Goal: Task Accomplishment & Management: Use online tool/utility

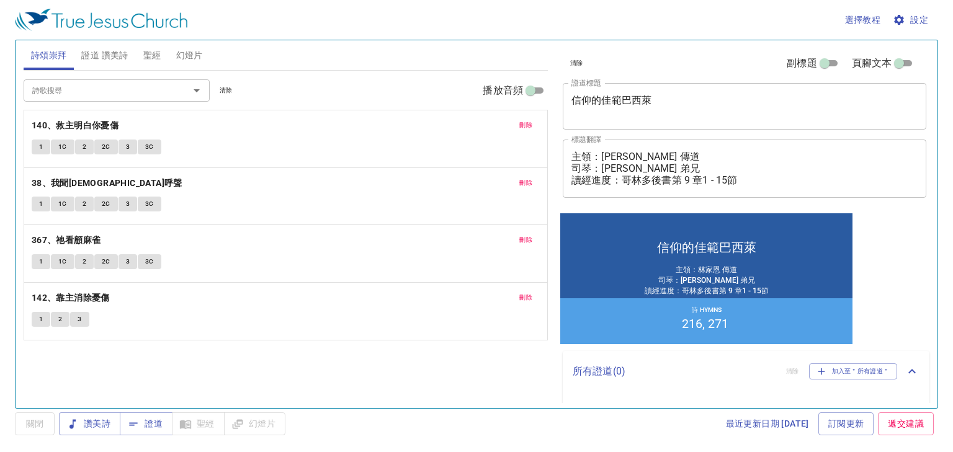
click at [523, 123] on span "刪除" at bounding box center [525, 125] width 13 height 11
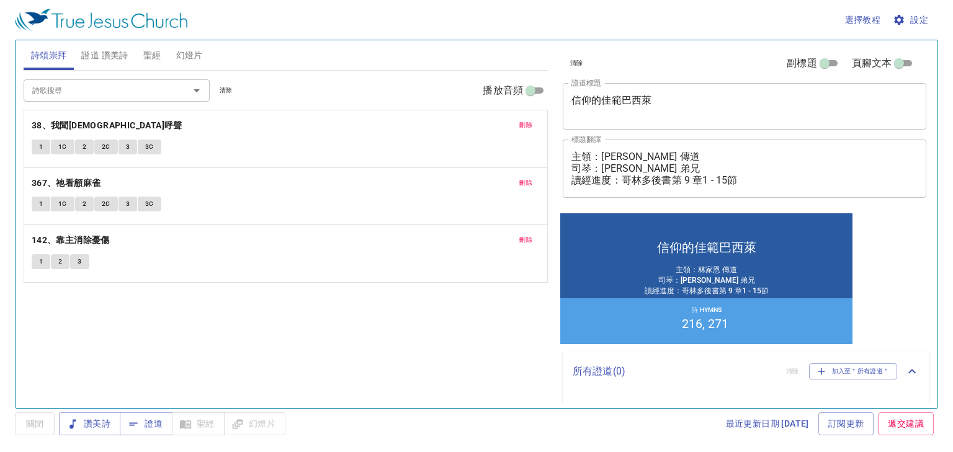
click at [523, 123] on span "刪除" at bounding box center [525, 125] width 13 height 11
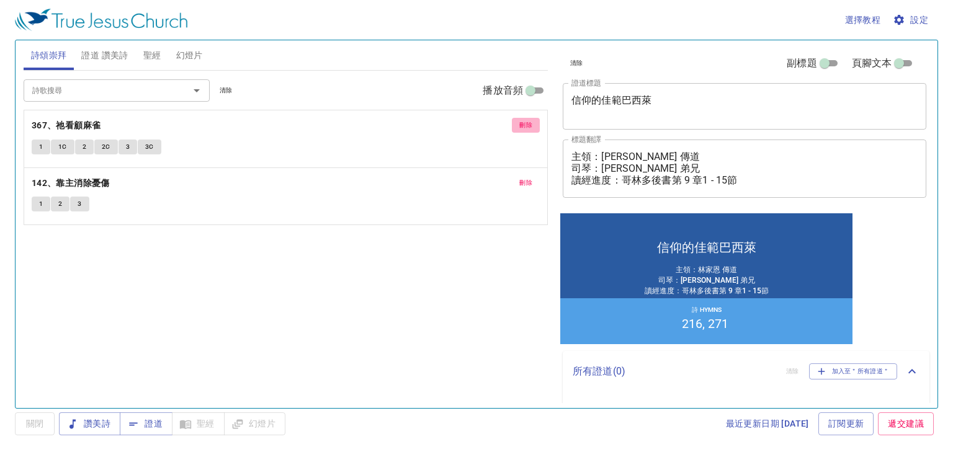
click at [523, 123] on span "刪除" at bounding box center [525, 125] width 13 height 11
click at [523, 177] on span "刪除" at bounding box center [525, 182] width 13 height 11
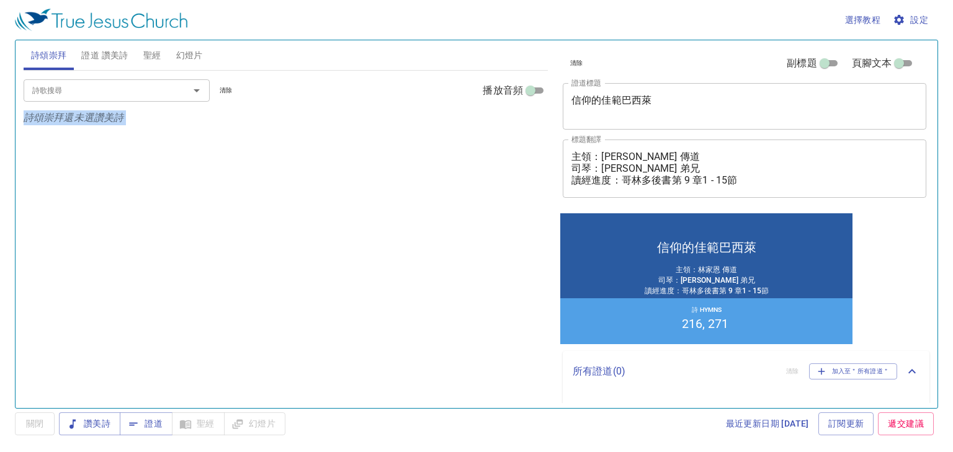
click at [523, 123] on p "詩頌崇拜還未選讚美詩" at bounding box center [286, 117] width 524 height 15
click at [93, 32] on div "選擇教程 設定" at bounding box center [474, 20] width 919 height 40
click at [94, 55] on span "證道 讚美詩" at bounding box center [104, 56] width 47 height 16
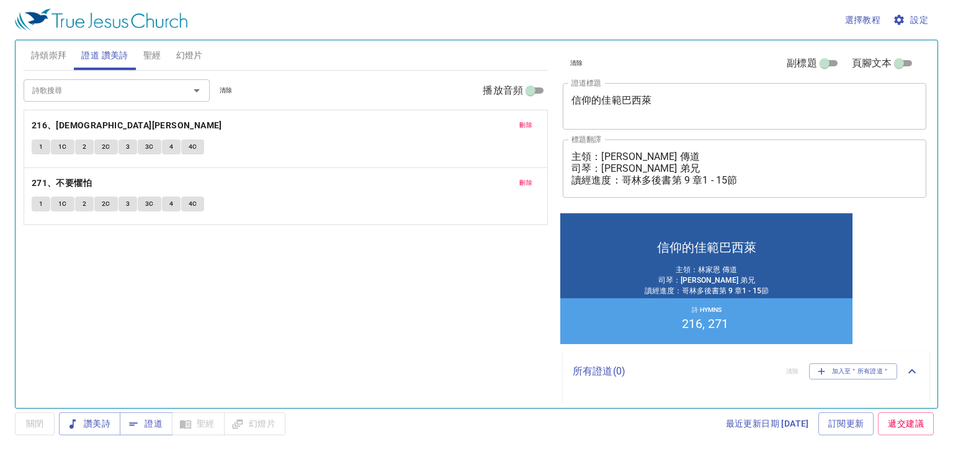
click at [527, 125] on span "刪除" at bounding box center [525, 125] width 13 height 11
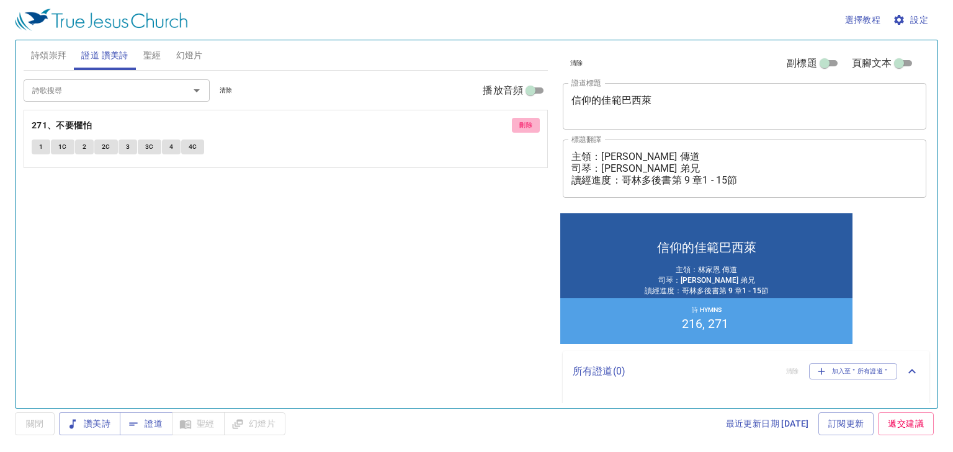
click at [527, 125] on span "刪除" at bounding box center [525, 125] width 13 height 11
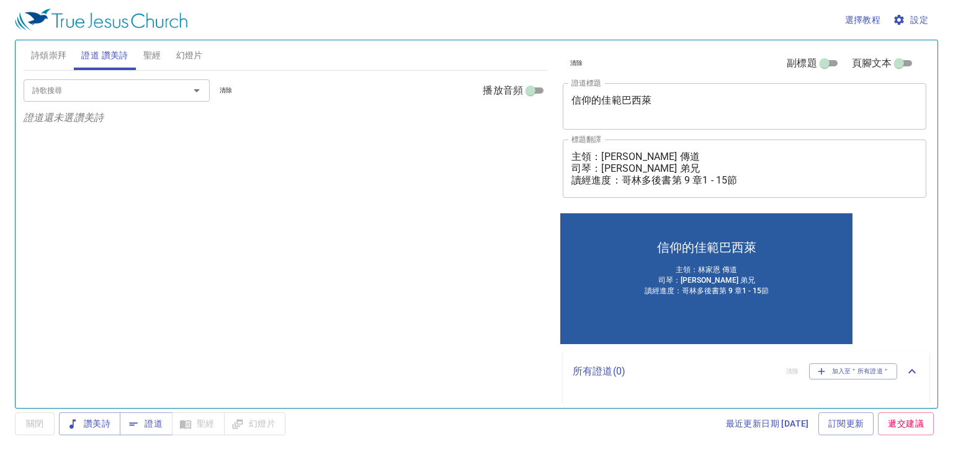
click at [92, 84] on input "詩歌搜尋" at bounding box center [98, 90] width 142 height 14
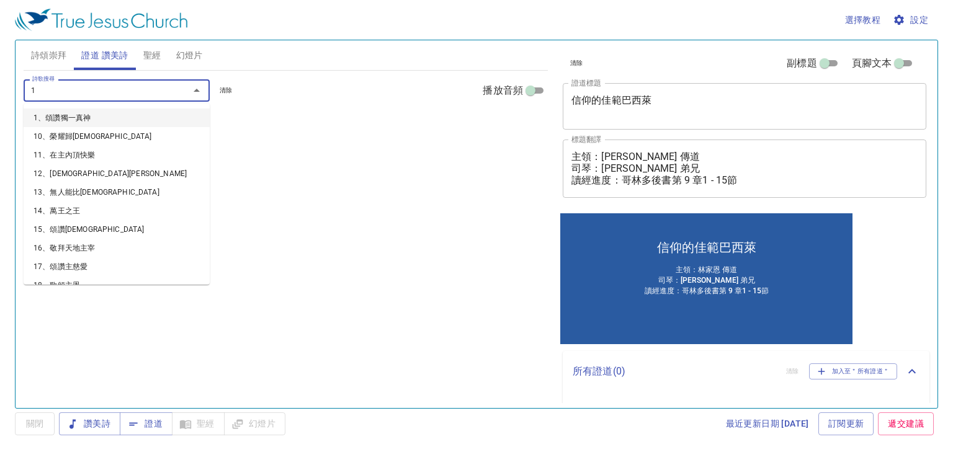
type input "11"
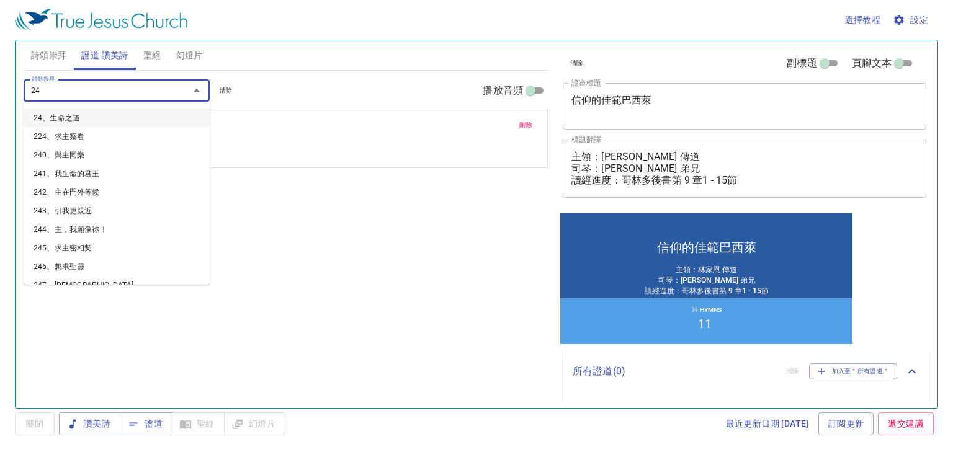
type input "240"
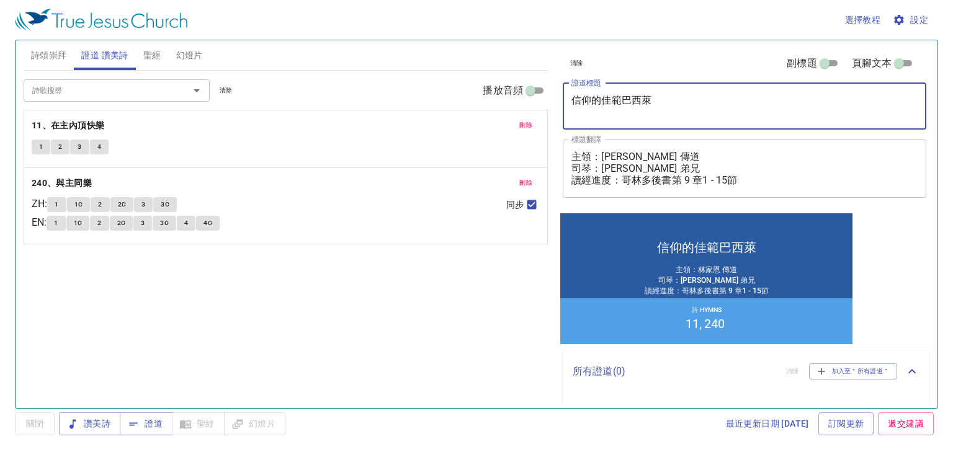
click at [670, 102] on textarea "信仰的佳範巴西萊" at bounding box center [745, 106] width 346 height 24
type textarea "信仰的佳範巴西萊(二)"
click at [626, 166] on textarea "主領：林家恩 傳道 司琴：陳安 弟兄 讀經進度：哥林多後書第 9 章1 - 15節" at bounding box center [745, 168] width 346 height 35
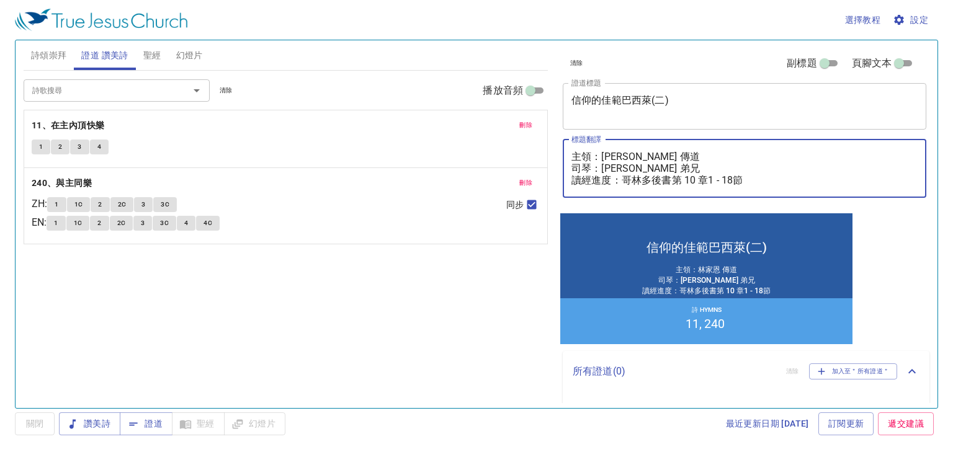
type textarea "主領：[PERSON_NAME] 傳道 司琴：[PERSON_NAME] 弟兄 讀經進度：哥[PERSON_NAME]多後書第 10 章1 - 18節"
click at [136, 422] on icon "button" at bounding box center [133, 424] width 12 height 12
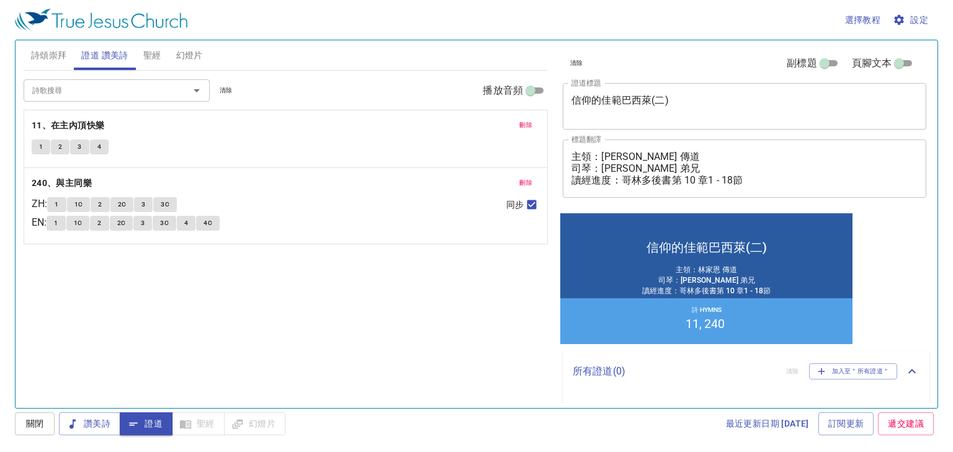
click at [357, 202] on div "1 1C 2 2C 3 3C" at bounding box center [271, 206] width 449 height 18
click at [147, 47] on button "聖經" at bounding box center [152, 55] width 33 height 30
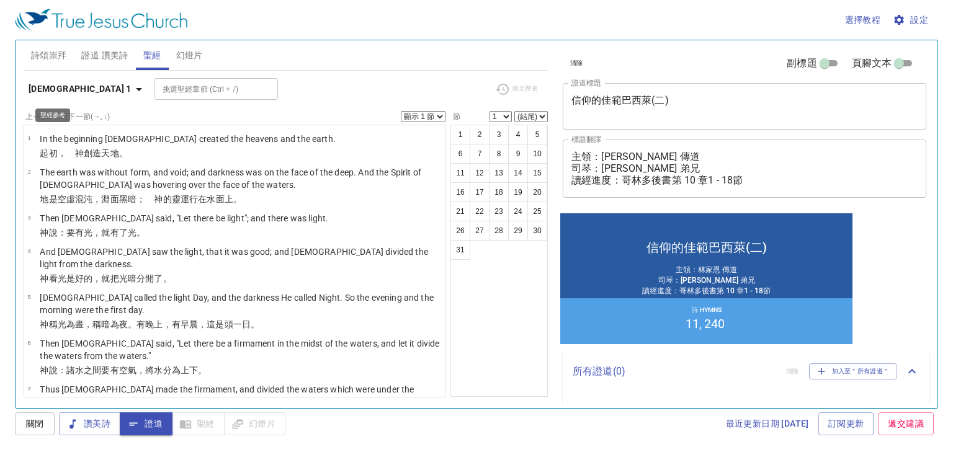
click at [132, 93] on icon "button" at bounding box center [139, 89] width 15 height 15
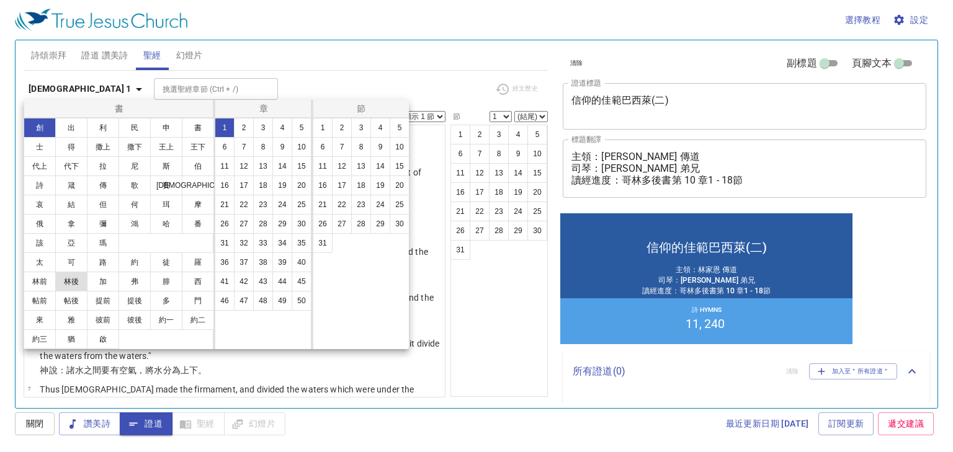
click at [78, 278] on button "林後" at bounding box center [71, 282] width 32 height 20
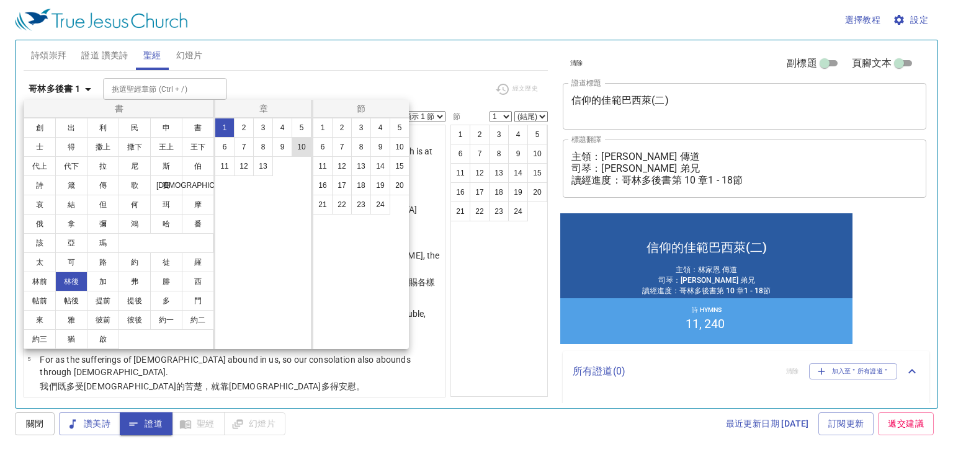
click at [292, 149] on button "10" at bounding box center [302, 147] width 20 height 20
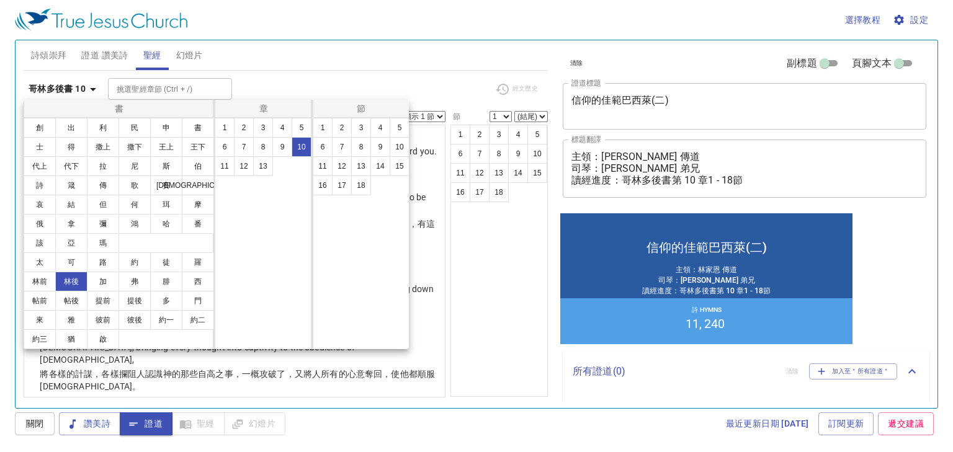
click at [302, 46] on div at bounding box center [476, 226] width 953 height 452
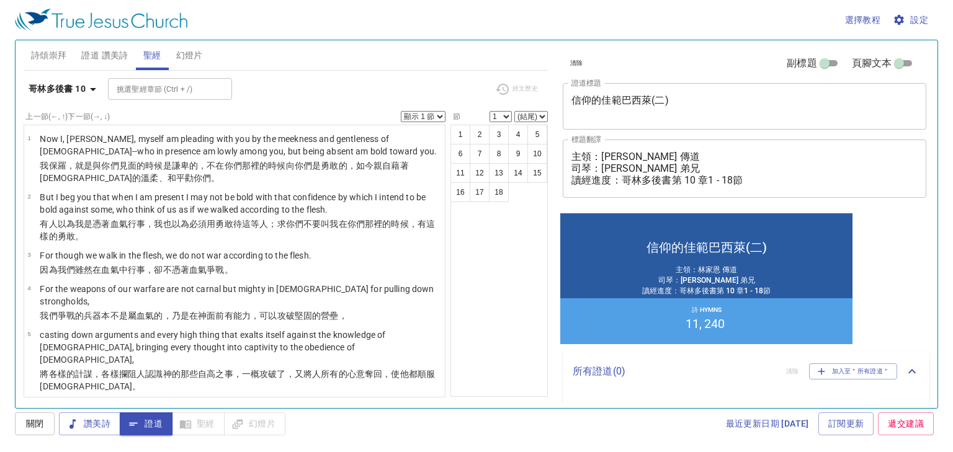
click at [56, 55] on span "詩頌崇拜" at bounding box center [49, 56] width 36 height 16
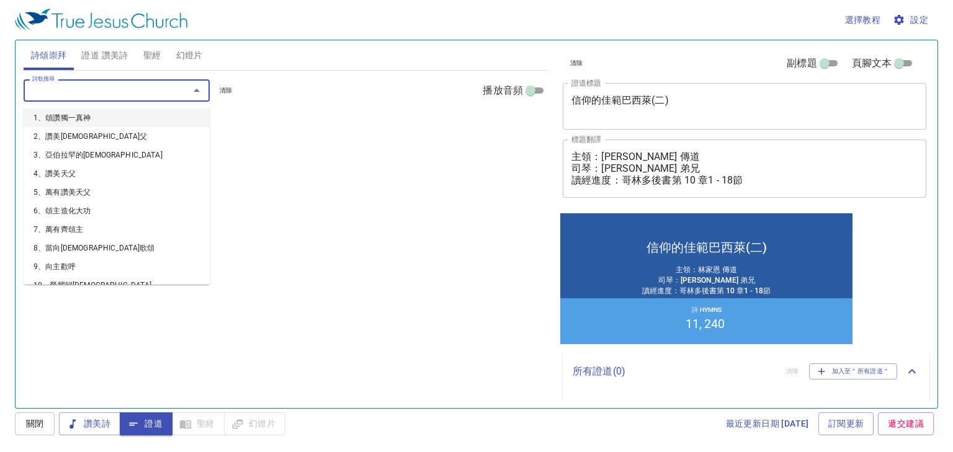
click at [157, 91] on input "詩歌搜尋" at bounding box center [98, 90] width 142 height 14
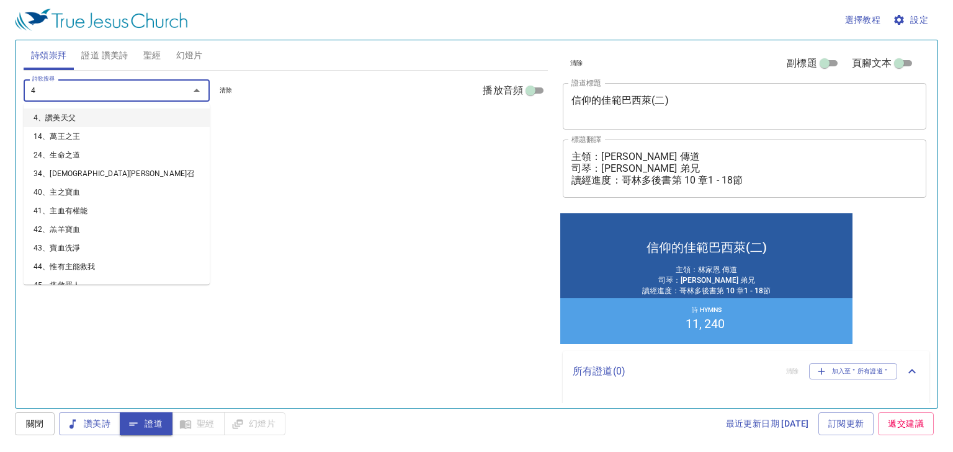
type input "42"
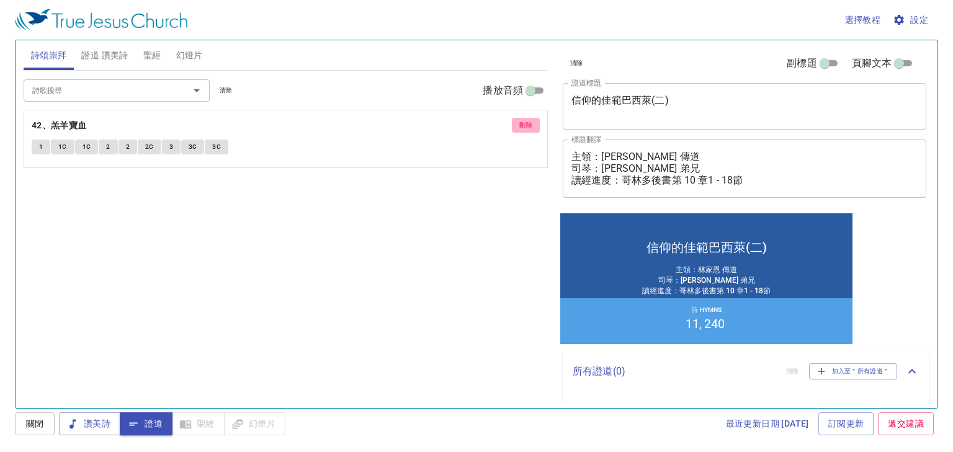
click at [526, 122] on span "刪除" at bounding box center [525, 125] width 13 height 11
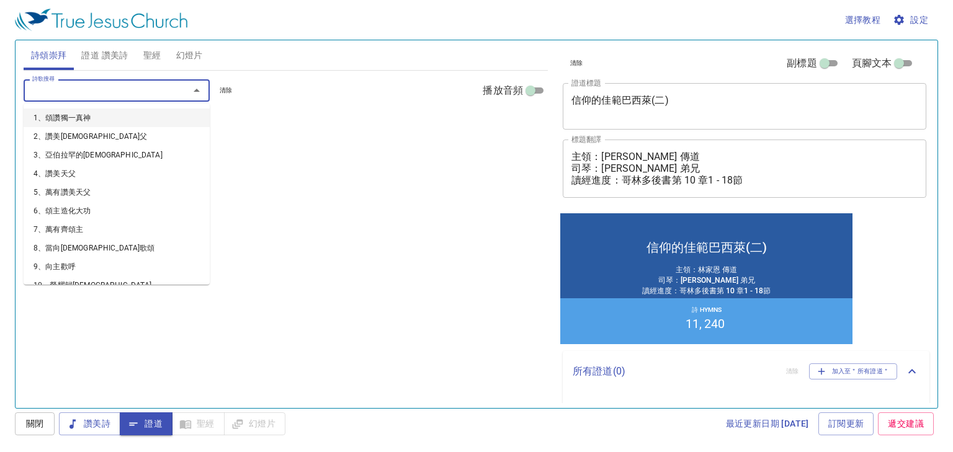
click at [55, 96] on input "詩歌搜尋" at bounding box center [98, 90] width 142 height 14
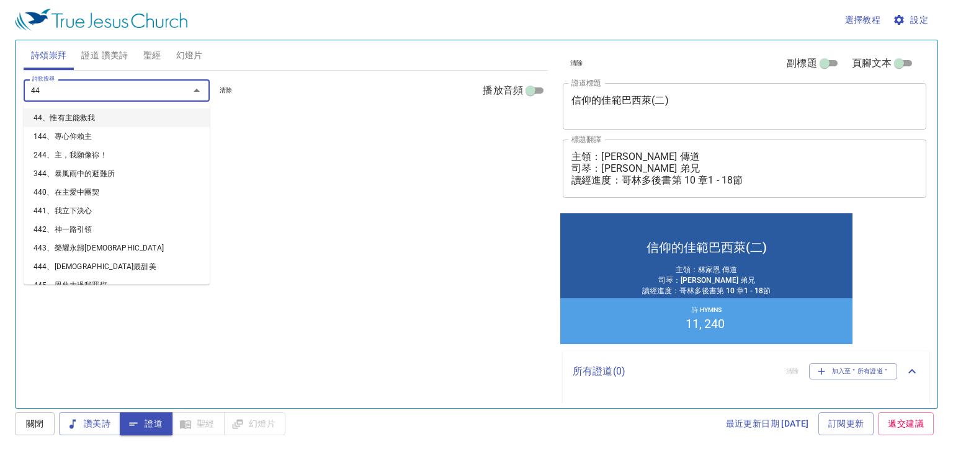
type input "442"
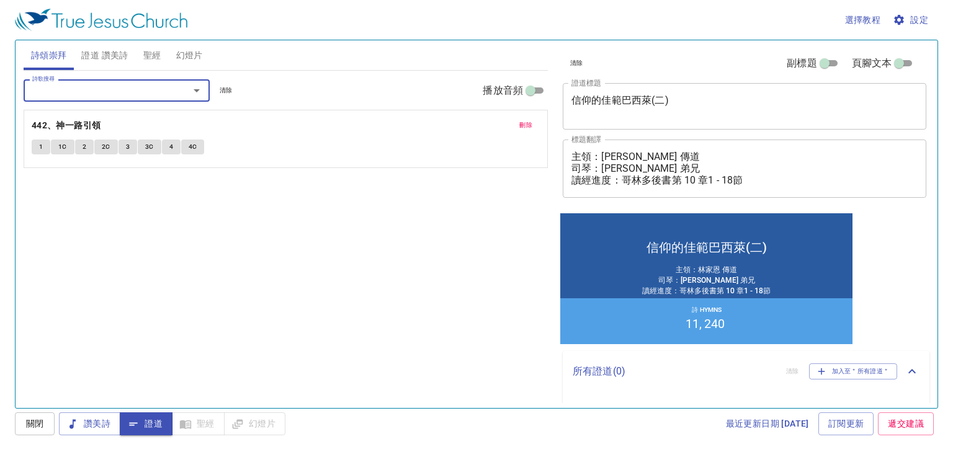
click at [71, 92] on input "詩歌搜尋" at bounding box center [98, 90] width 142 height 14
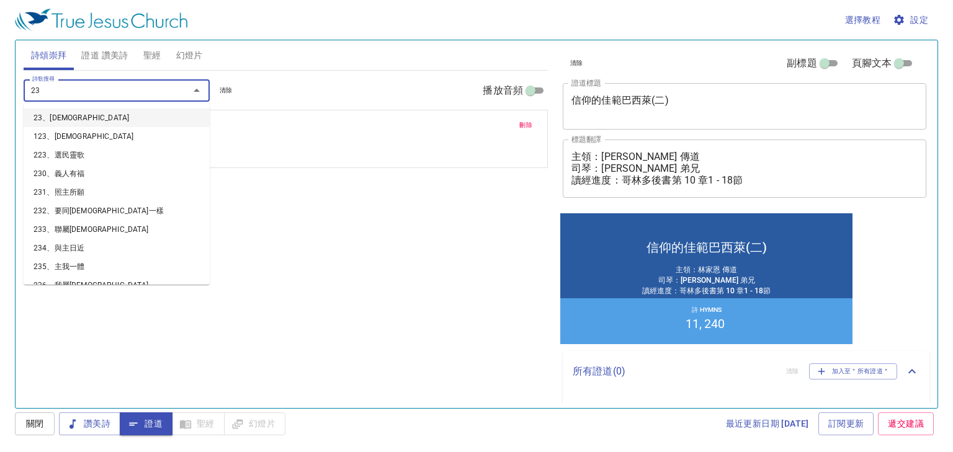
type input "239"
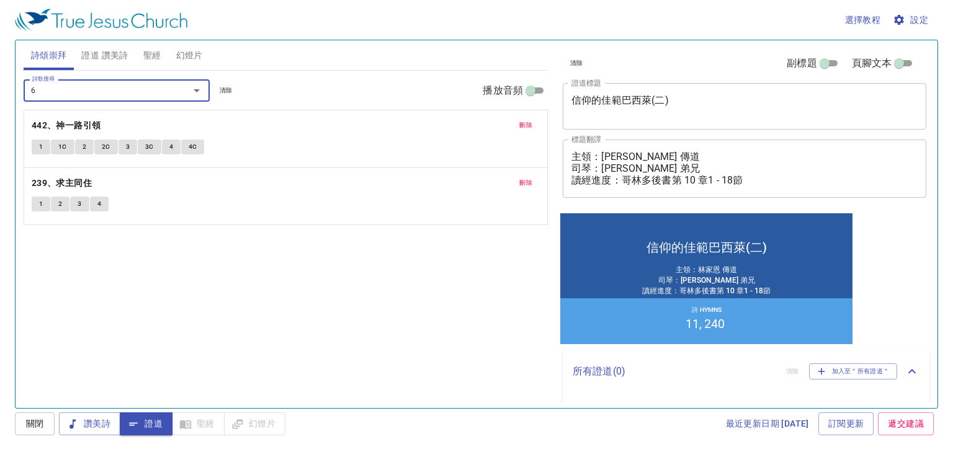
type input "68"
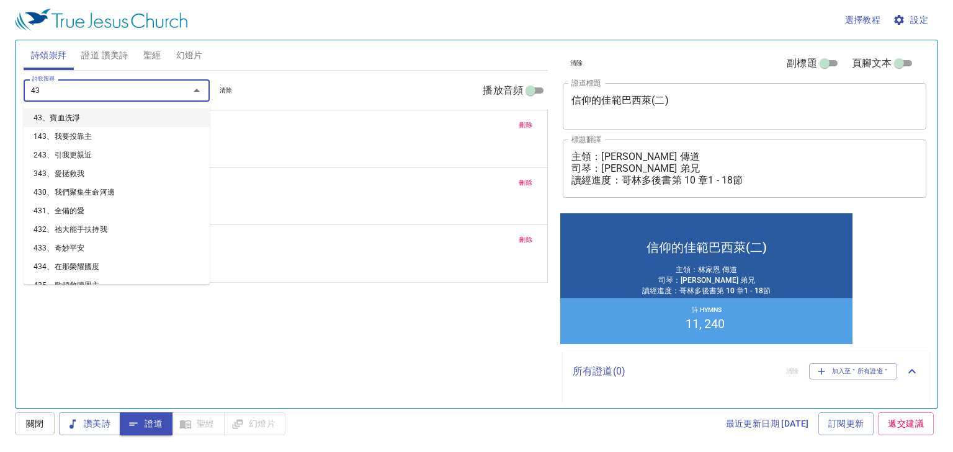
type input "436"
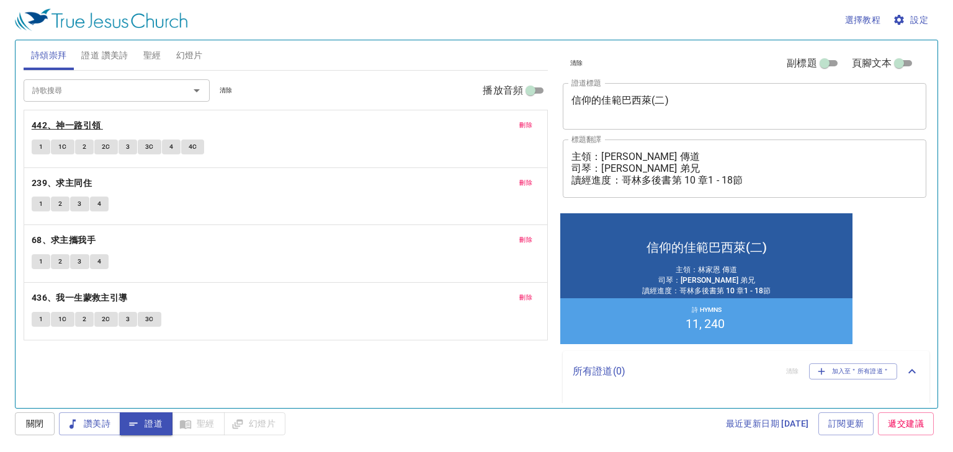
click at [94, 122] on b "442、神一路引領" at bounding box center [67, 126] width 70 height 16
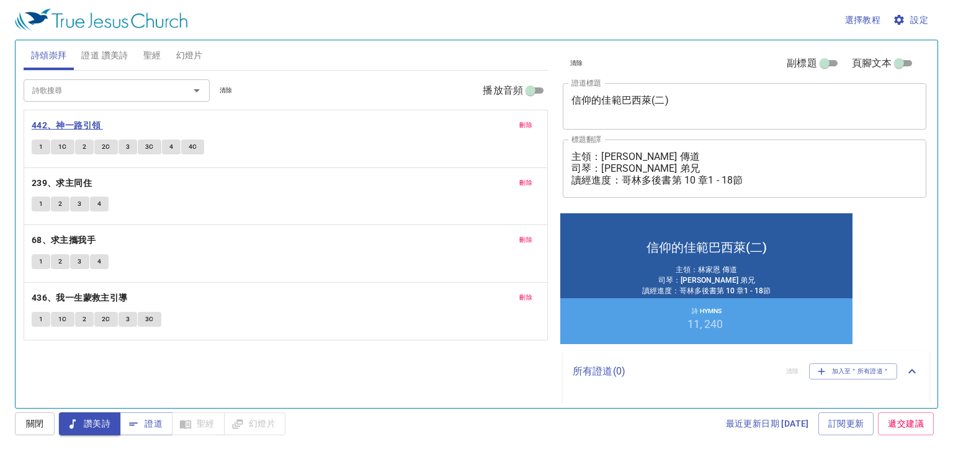
click at [76, 124] on b "442、神一路引領" at bounding box center [67, 126] width 70 height 16
click at [39, 144] on span "1" at bounding box center [41, 147] width 4 height 11
click at [66, 148] on span "1C" at bounding box center [62, 147] width 9 height 11
click at [86, 144] on button "2" at bounding box center [84, 147] width 19 height 15
click at [110, 144] on button "2C" at bounding box center [106, 147] width 24 height 15
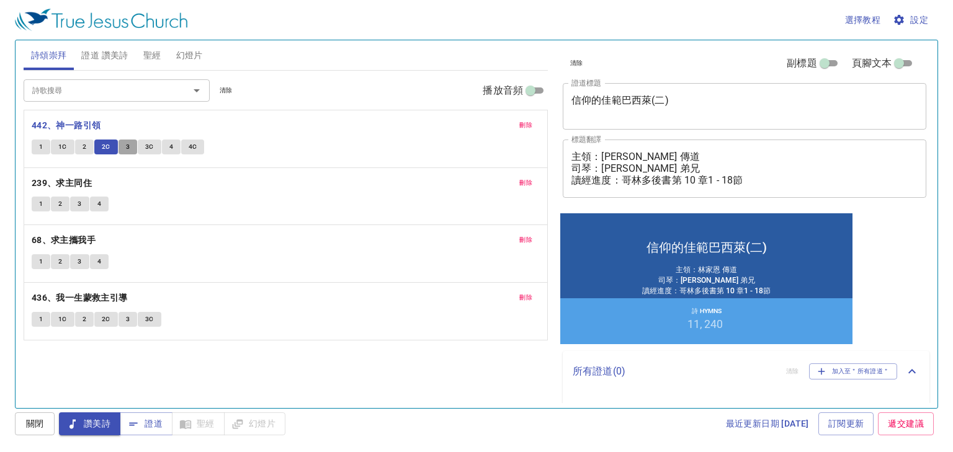
click at [124, 146] on button "3" at bounding box center [128, 147] width 19 height 15
click at [149, 146] on span "3C" at bounding box center [149, 147] width 9 height 11
click at [175, 140] on button "4" at bounding box center [171, 147] width 19 height 15
click at [192, 143] on span "4C" at bounding box center [193, 147] width 9 height 11
click at [81, 181] on b "239、求主同住" at bounding box center [62, 184] width 60 height 16
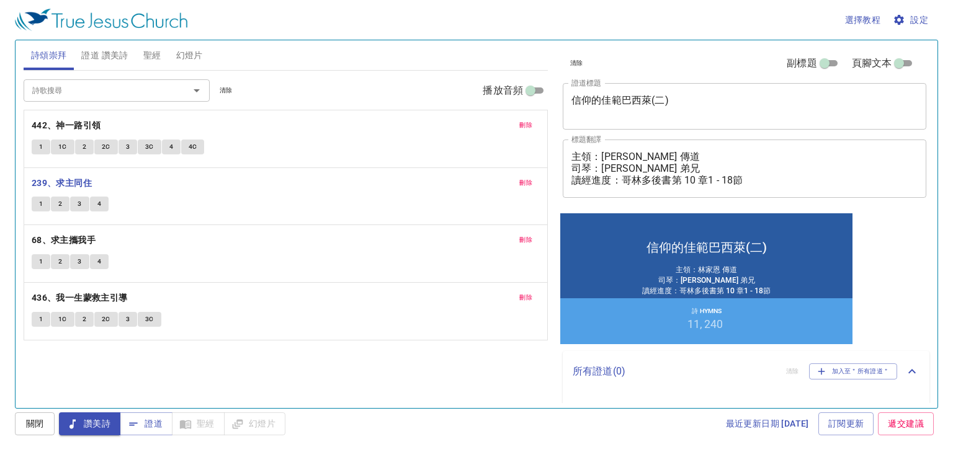
click at [37, 201] on button "1" at bounding box center [41, 204] width 19 height 15
click at [61, 204] on span "2" at bounding box center [60, 204] width 4 height 11
click at [78, 204] on span "3" at bounding box center [80, 204] width 4 height 11
click at [101, 204] on button "4" at bounding box center [99, 204] width 19 height 15
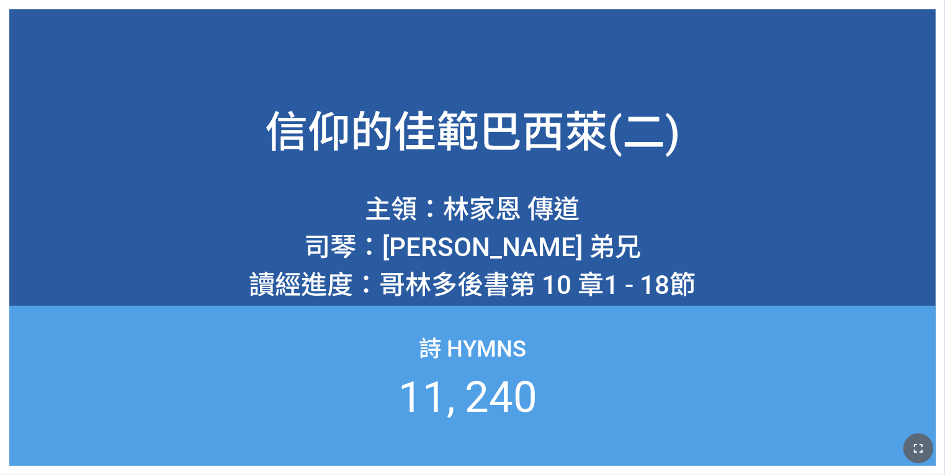
click at [906, 445] on button "button" at bounding box center [919, 449] width 30 height 30
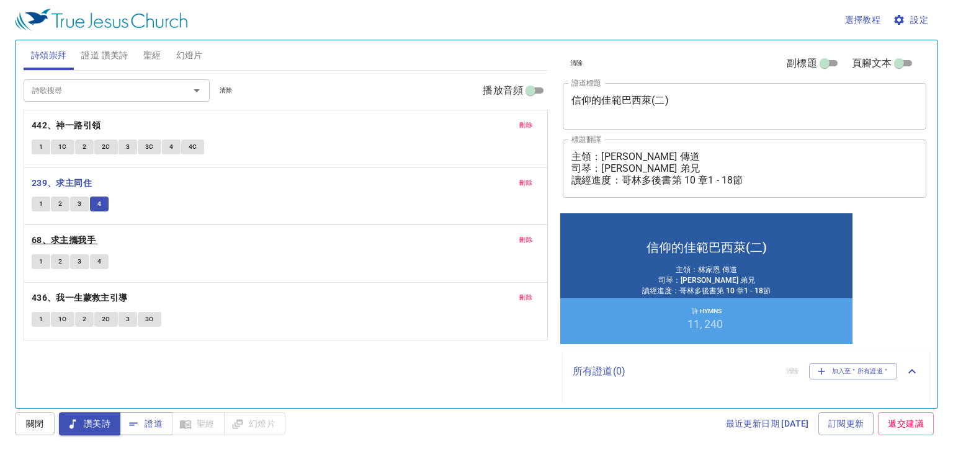
click at [81, 236] on b "68、求主攜我手" at bounding box center [64, 241] width 64 height 16
click at [37, 259] on button "1" at bounding box center [41, 261] width 19 height 15
click at [57, 258] on button "2" at bounding box center [60, 261] width 19 height 15
click at [78, 258] on span "3" at bounding box center [80, 261] width 4 height 11
click at [100, 256] on span "4" at bounding box center [99, 261] width 4 height 11
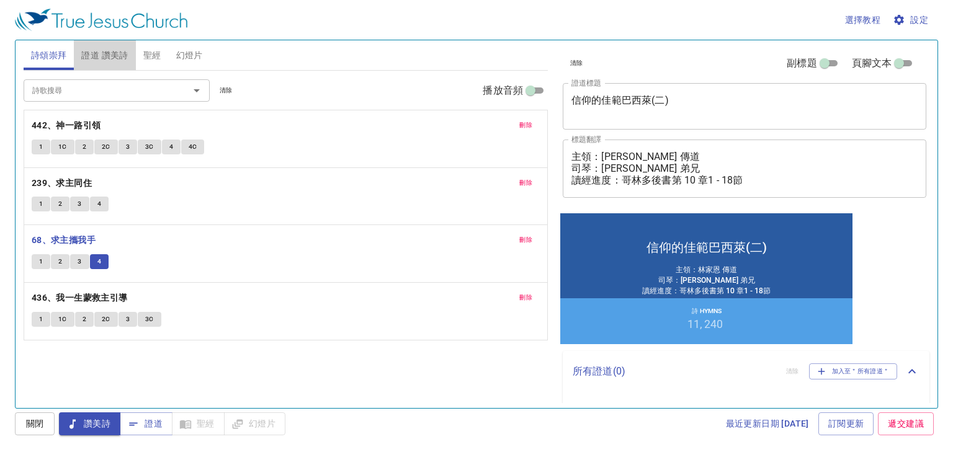
click at [94, 50] on span "證道 讚美詩" at bounding box center [104, 56] width 47 height 16
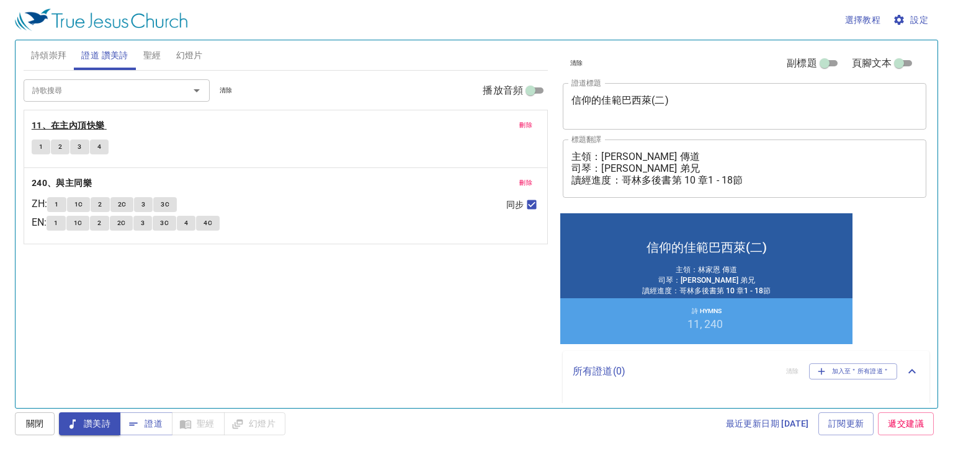
click at [60, 122] on b "11、在主內頂快樂" at bounding box center [68, 126] width 73 height 16
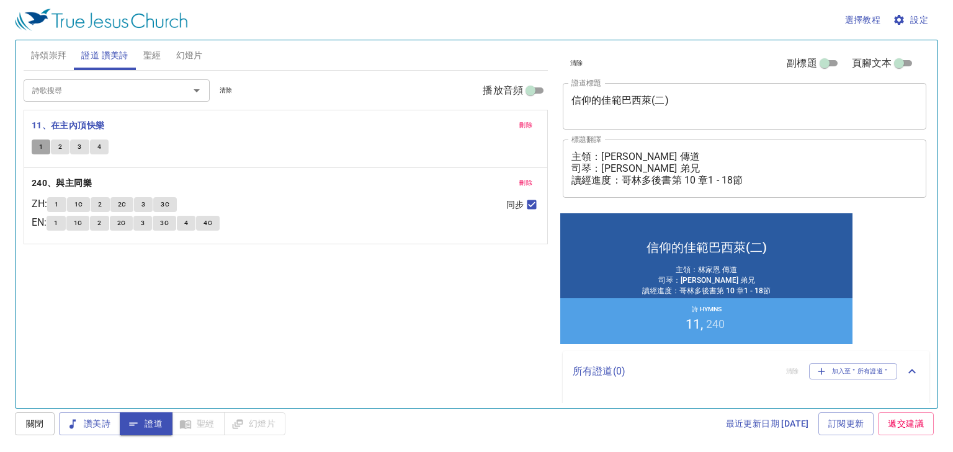
click at [39, 151] on span "1" at bounding box center [41, 147] width 4 height 11
click at [62, 149] on button "2" at bounding box center [60, 147] width 19 height 15
click at [78, 146] on span "3" at bounding box center [80, 147] width 4 height 11
click at [102, 146] on button "4" at bounding box center [99, 147] width 19 height 15
click at [204, 142] on div "1 2 3 4" at bounding box center [286, 149] width 508 height 18
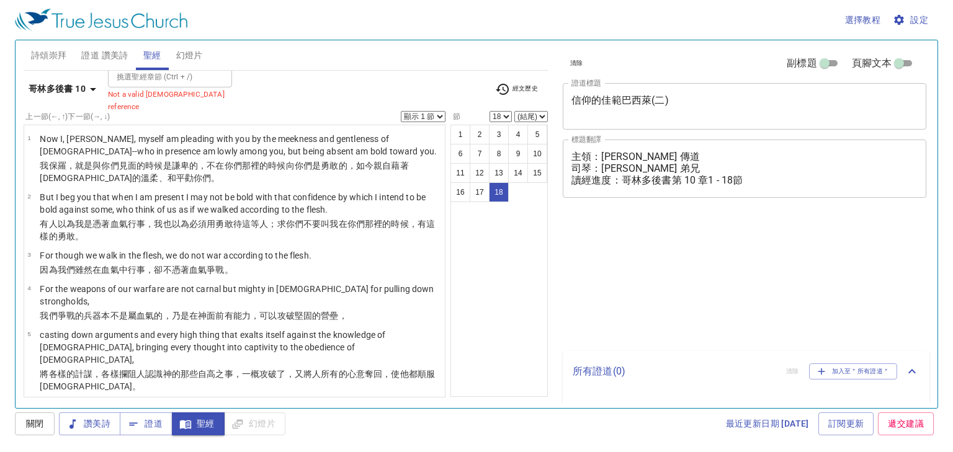
select select "18"
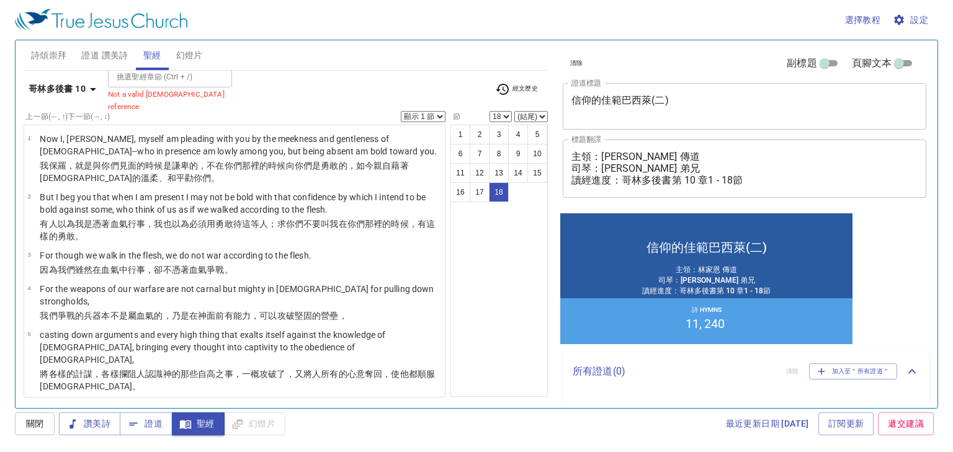
click at [157, 422] on span "證道" at bounding box center [146, 424] width 33 height 16
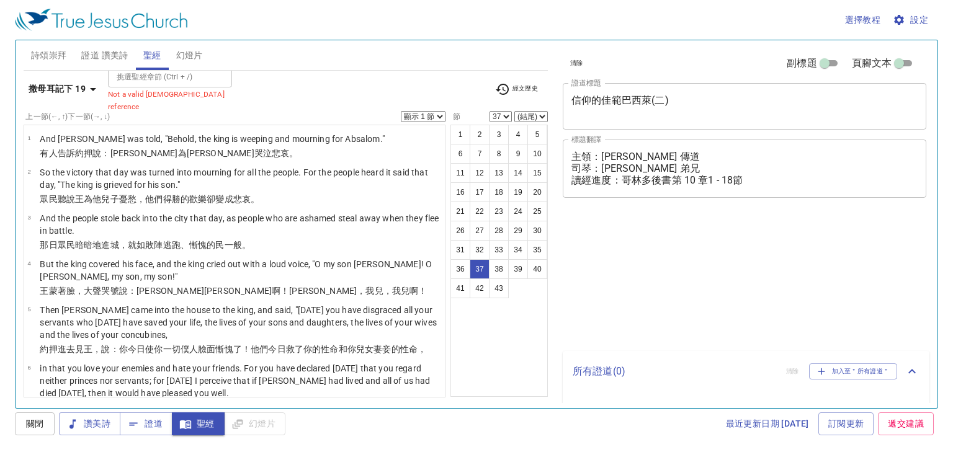
select select "37"
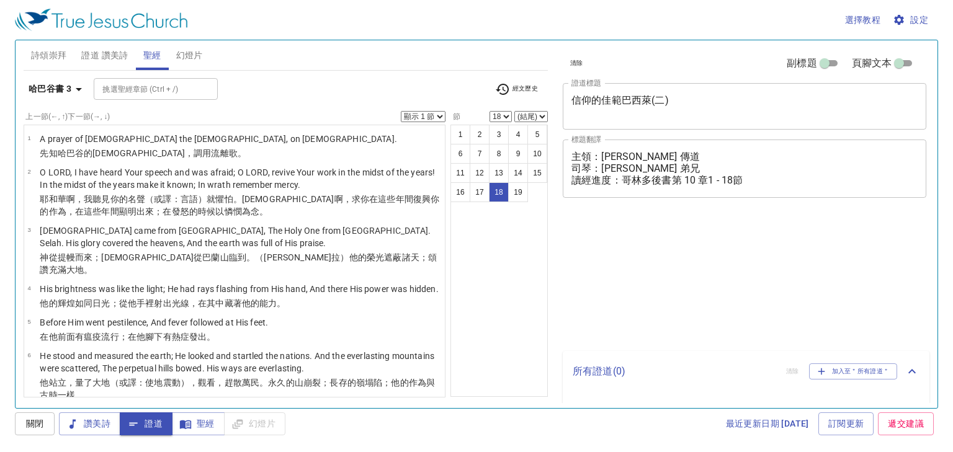
select select "18"
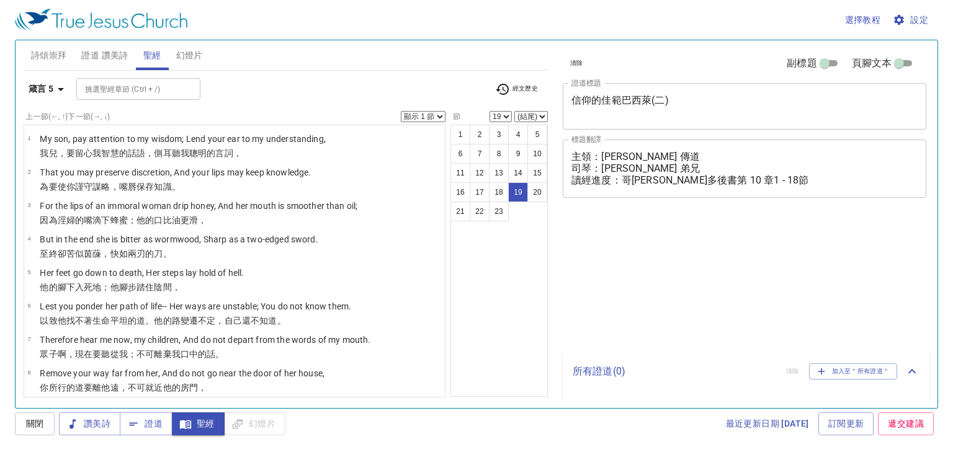
select select "19"
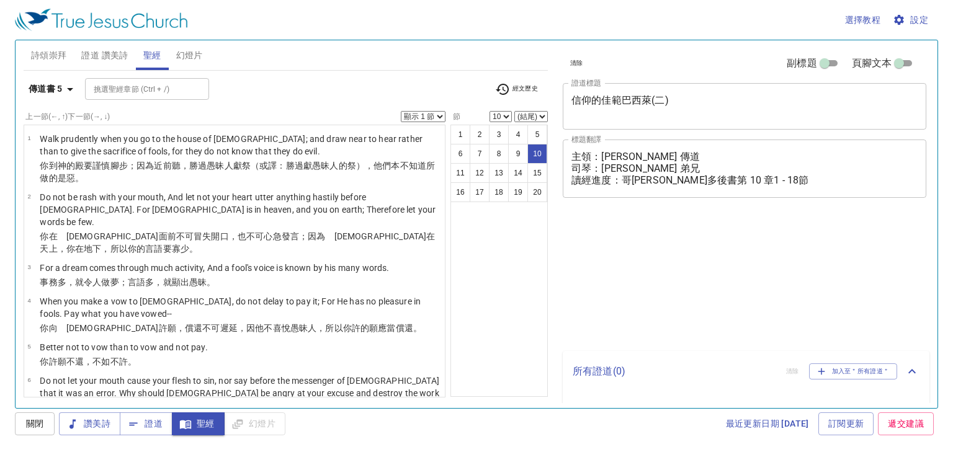
select select "10"
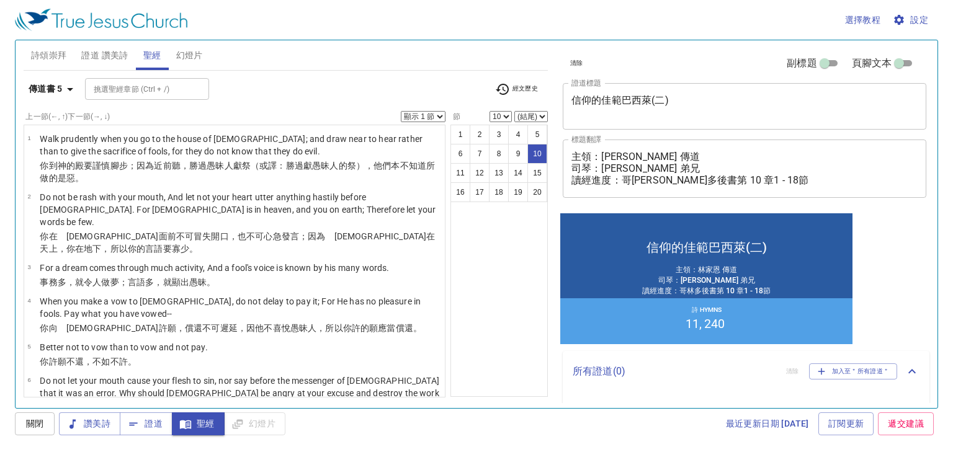
scroll to position [397, 0]
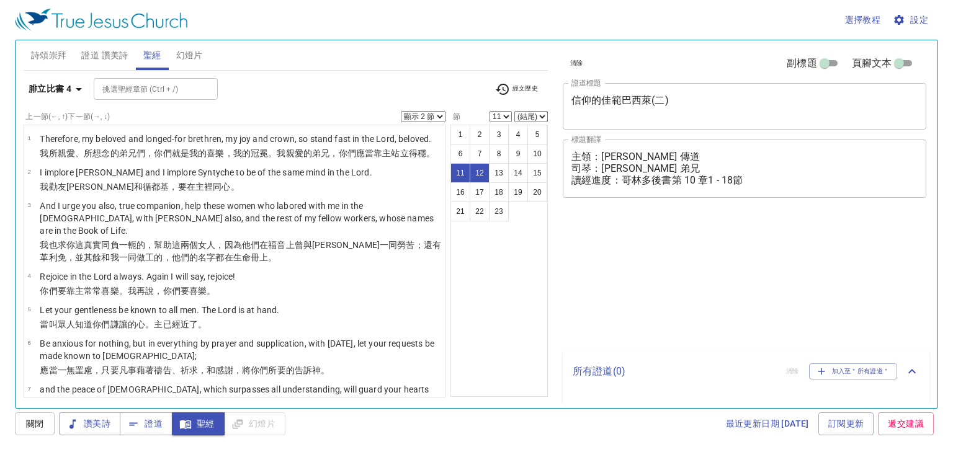
select select "2"
select select "11"
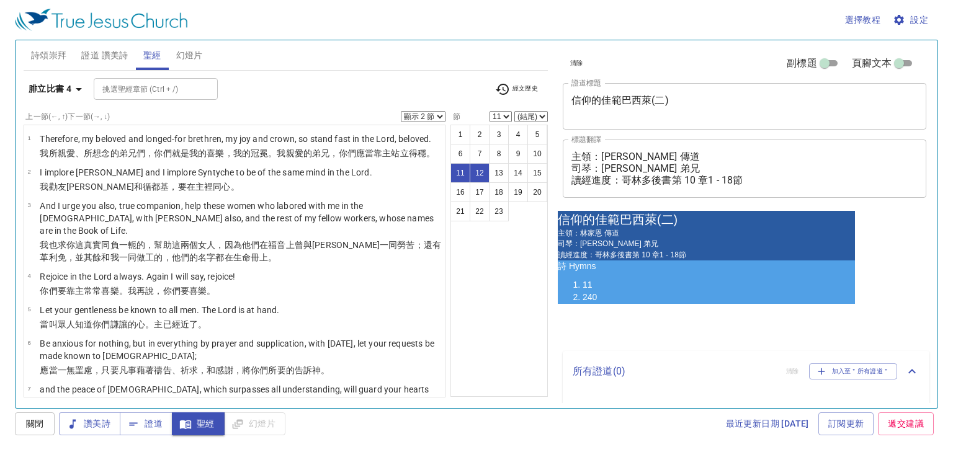
scroll to position [367, 0]
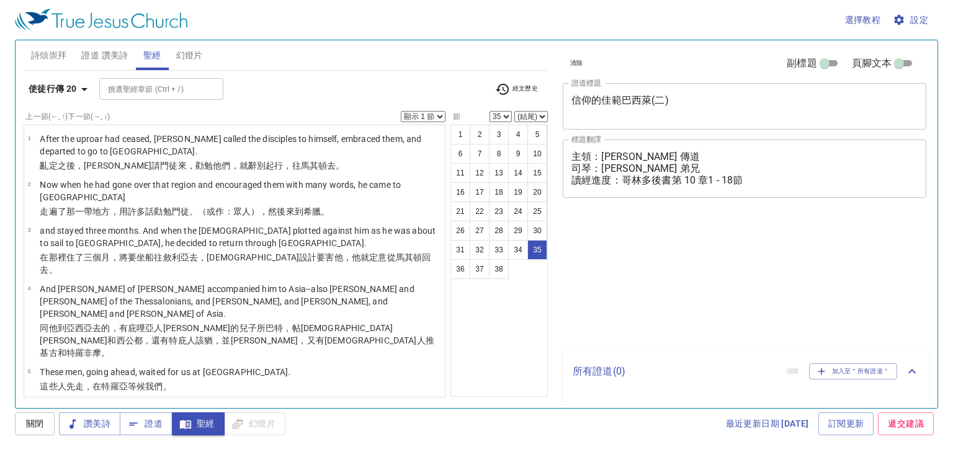
select select "35"
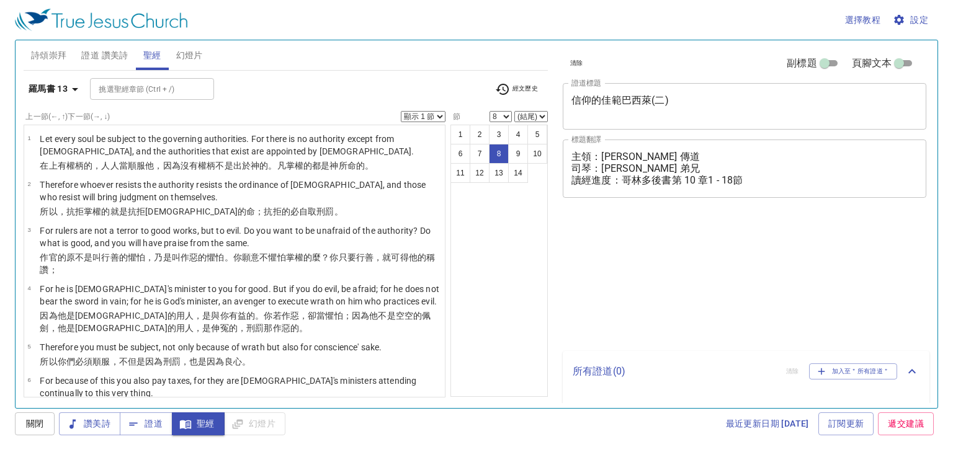
select select "8"
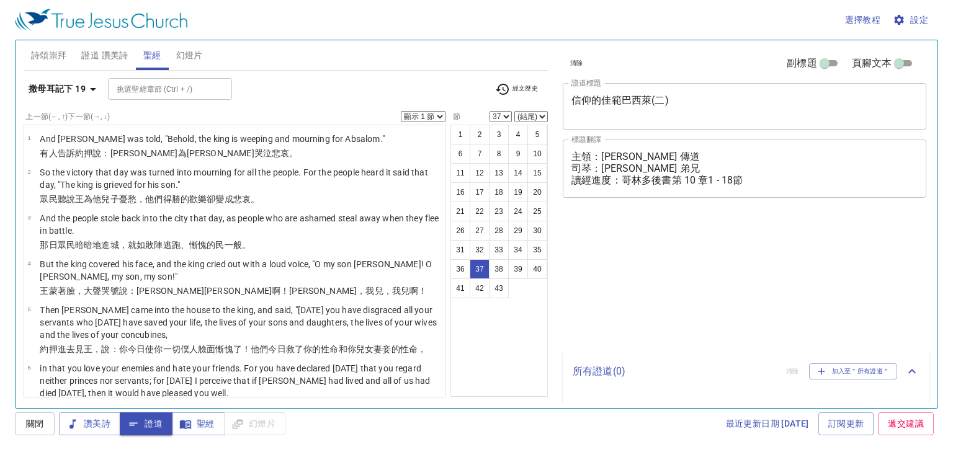
select select "37"
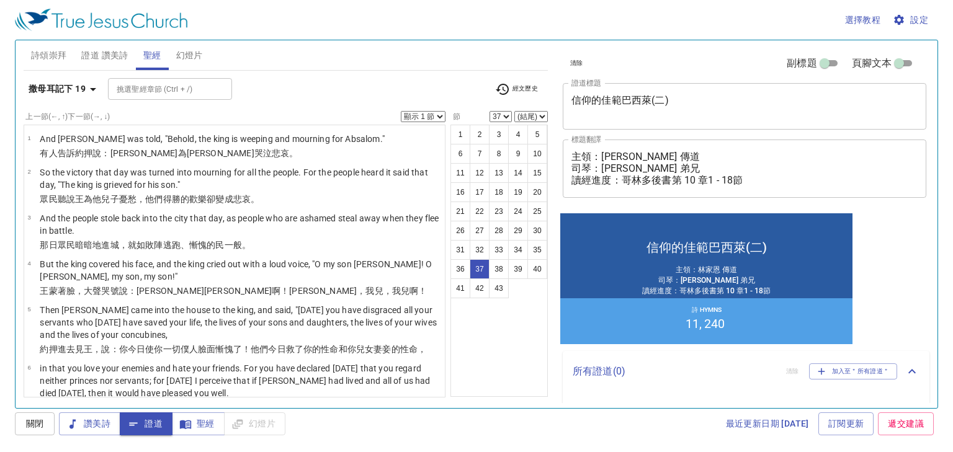
scroll to position [1787, 0]
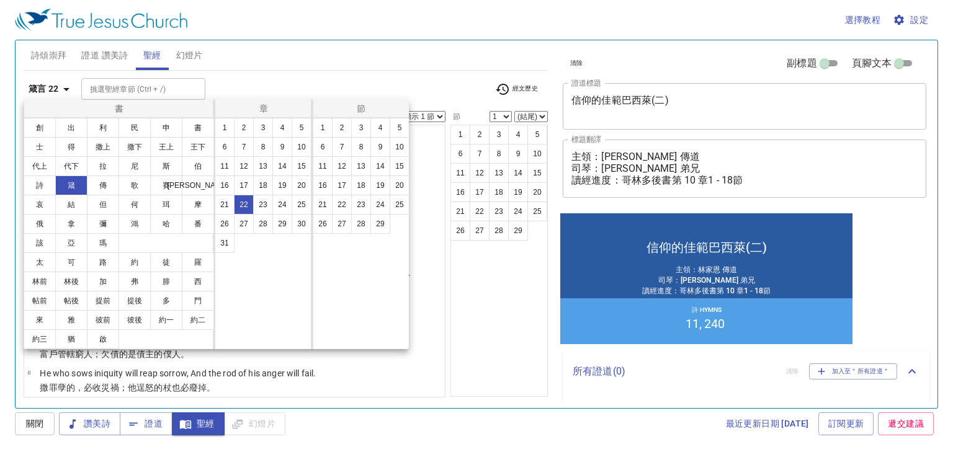
click at [142, 421] on div at bounding box center [476, 226] width 953 height 452
